Goal: Information Seeking & Learning: Learn about a topic

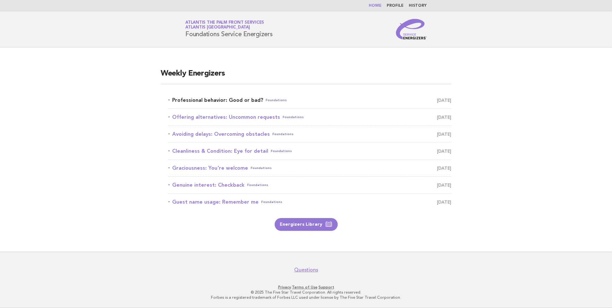
click at [242, 100] on link "Professional behavior: Good or bad? Foundations [DATE]" at bounding box center [309, 100] width 283 height 9
click at [206, 100] on link "Professional behavior: Good or bad? Foundations [DATE]" at bounding box center [309, 100] width 283 height 9
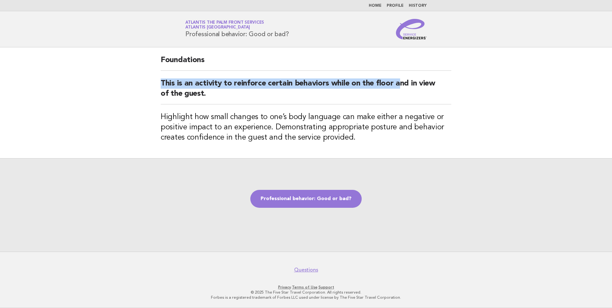
drag, startPoint x: 318, startPoint y: 70, endPoint x: 398, endPoint y: 78, distance: 80.5
click at [398, 78] on div "Foundations This is an activity to reinforce certain behaviors while on the flo…" at bounding box center [306, 102] width 306 height 111
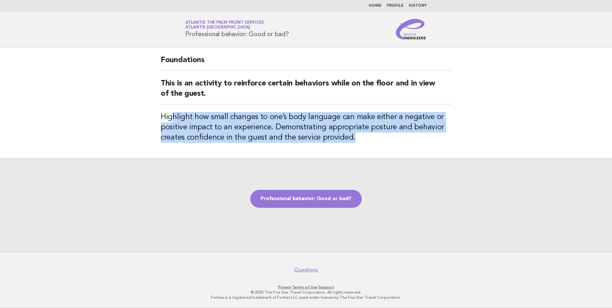
drag, startPoint x: 176, startPoint y: 112, endPoint x: 353, endPoint y: 135, distance: 178.2
click at [353, 135] on div "Foundations This is an activity to reinforce certain behaviors while on the flo…" at bounding box center [306, 102] width 306 height 111
drag, startPoint x: 353, startPoint y: 135, endPoint x: 294, endPoint y: 119, distance: 61.0
click at [303, 123] on h3 "Highlight how small changes to one’s body language can make either a negative o…" at bounding box center [306, 127] width 291 height 31
drag, startPoint x: 319, startPoint y: 123, endPoint x: 393, endPoint y: 139, distance: 76.3
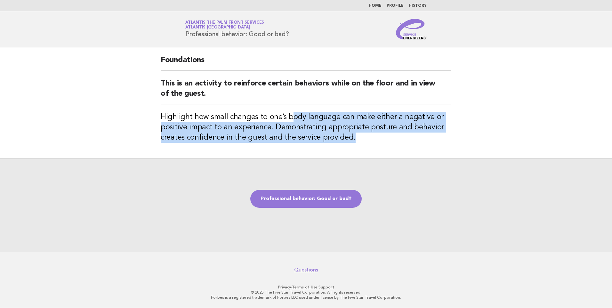
click at [393, 139] on h3 "Highlight how small changes to one’s body language can make either a negative o…" at bounding box center [306, 127] width 291 height 31
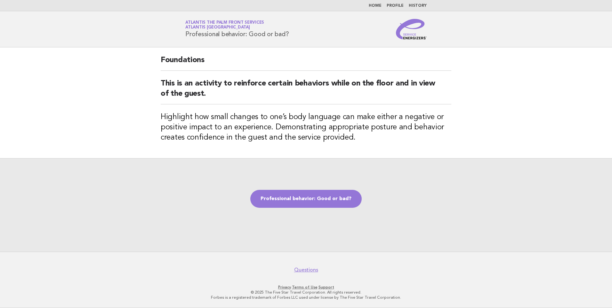
click at [393, 139] on h3 "Highlight how small changes to one’s body language can make either a negative o…" at bounding box center [306, 127] width 291 height 31
click at [318, 193] on link "Professional behavior: Good or bad?" at bounding box center [305, 199] width 111 height 18
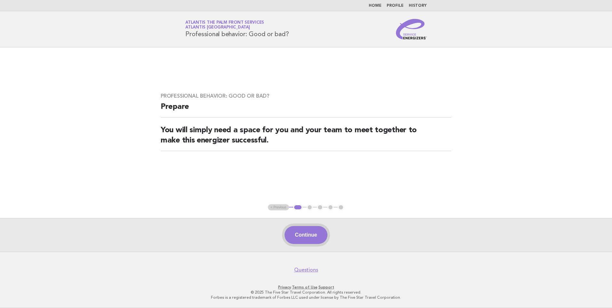
click at [304, 230] on button "Continue" at bounding box center [306, 235] width 43 height 18
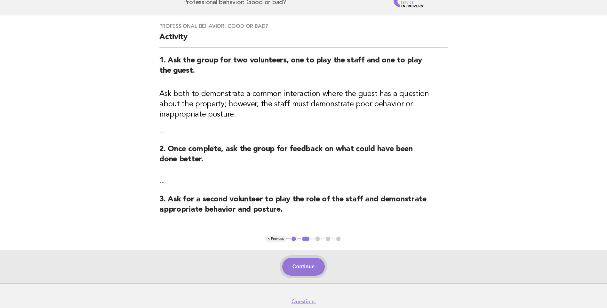
click at [313, 266] on button "Continue" at bounding box center [303, 267] width 43 height 18
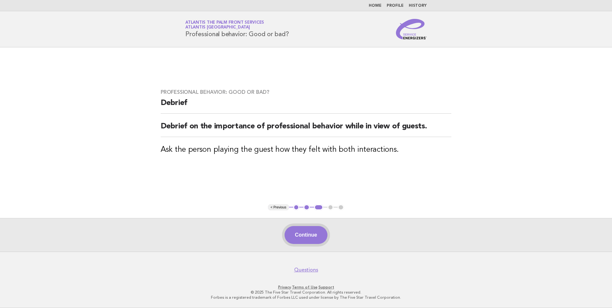
click at [312, 232] on button "Continue" at bounding box center [306, 235] width 43 height 18
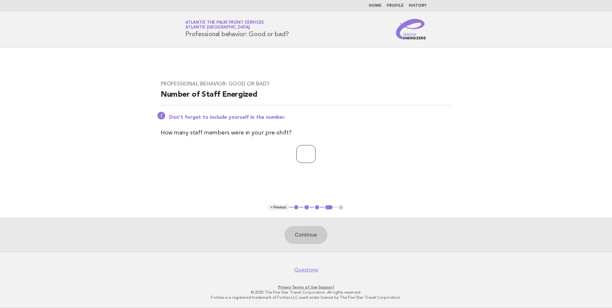
click at [310, 156] on input "number" at bounding box center [305, 154] width 19 height 18
click at [270, 155] on p "*" at bounding box center [306, 154] width 291 height 18
type input "*"
click at [305, 231] on button "Continue" at bounding box center [306, 235] width 43 height 18
